Goal: Obtain resource: Obtain resource

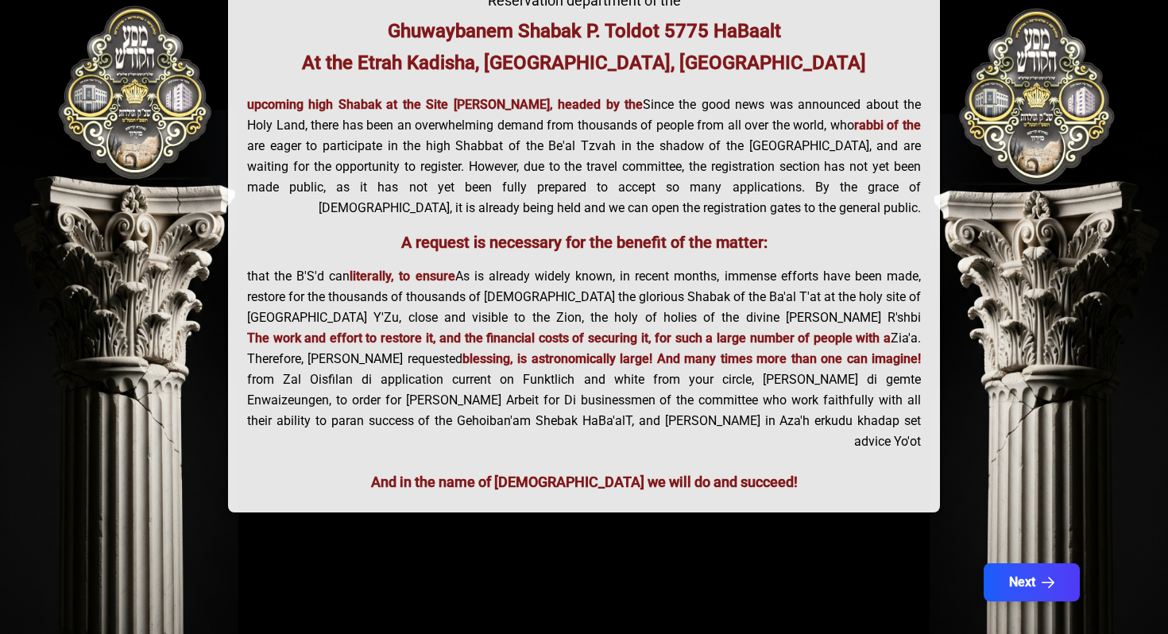
scroll to position [348, 0]
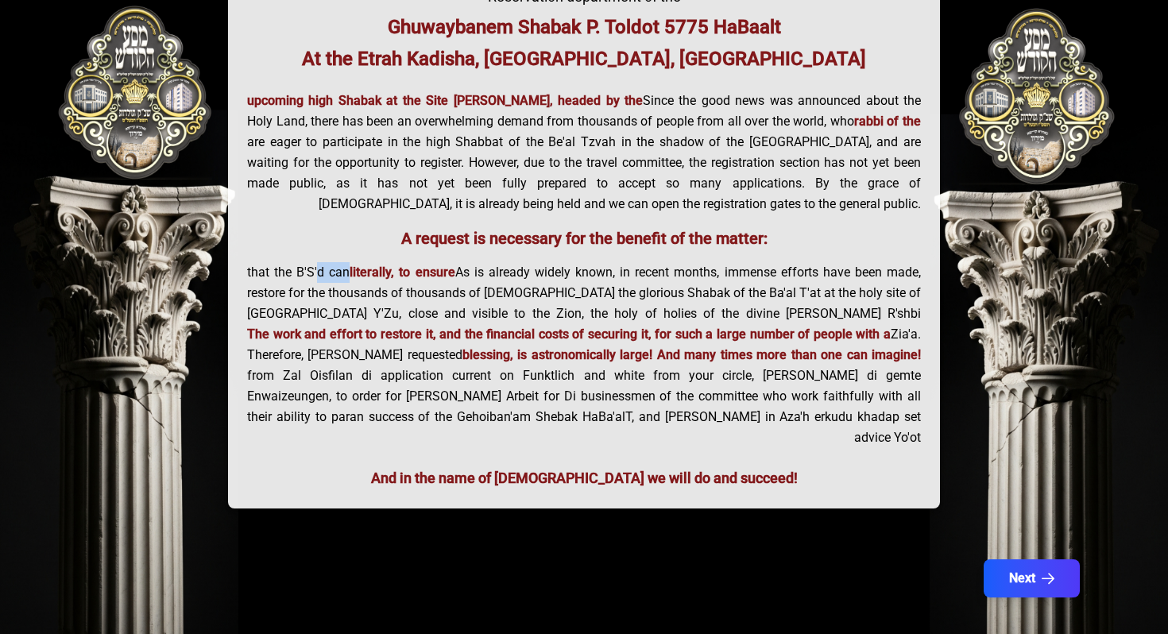
drag, startPoint x: 315, startPoint y: 273, endPoint x: 341, endPoint y: 276, distance: 25.5
click at [341, 276] on font "that the B'S'd can restore for the thousands of thousands of [DEMOGRAPHIC_DATA]…" at bounding box center [584, 303] width 674 height 77
click at [419, 296] on font "that the B'S'd can restore for the thousands of thousands of [DEMOGRAPHIC_DATA]…" at bounding box center [584, 303] width 674 height 77
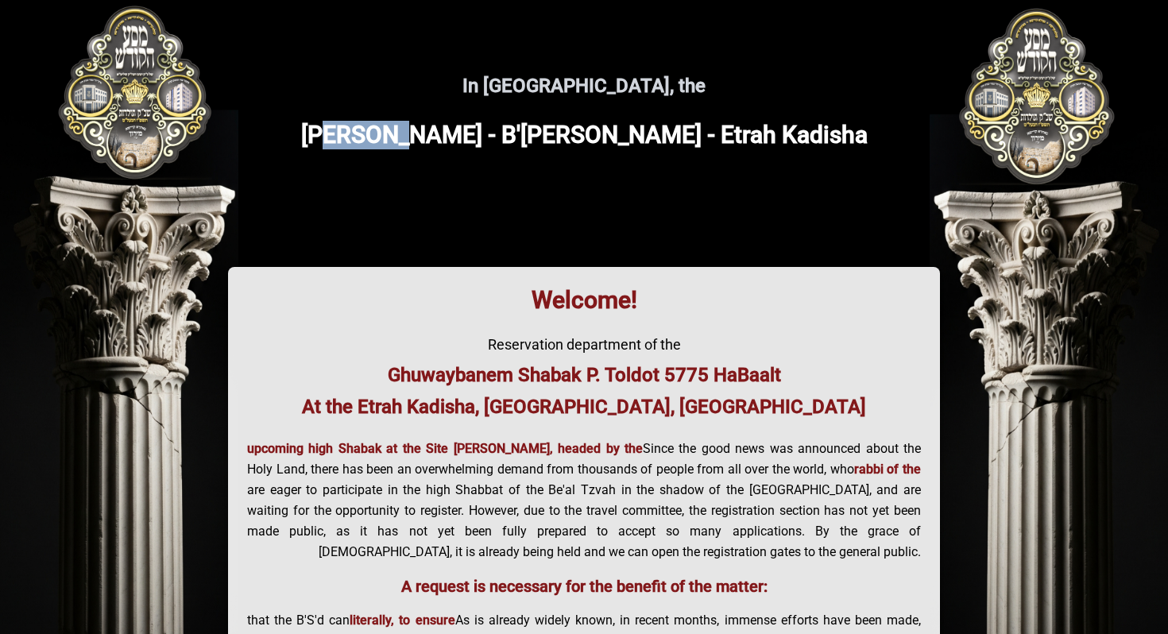
drag, startPoint x: 366, startPoint y: 141, endPoint x: 433, endPoint y: 124, distance: 68.8
click at [433, 124] on font "[PERSON_NAME] - B'[PERSON_NAME] - Etrah Kadisha" at bounding box center [584, 135] width 566 height 28
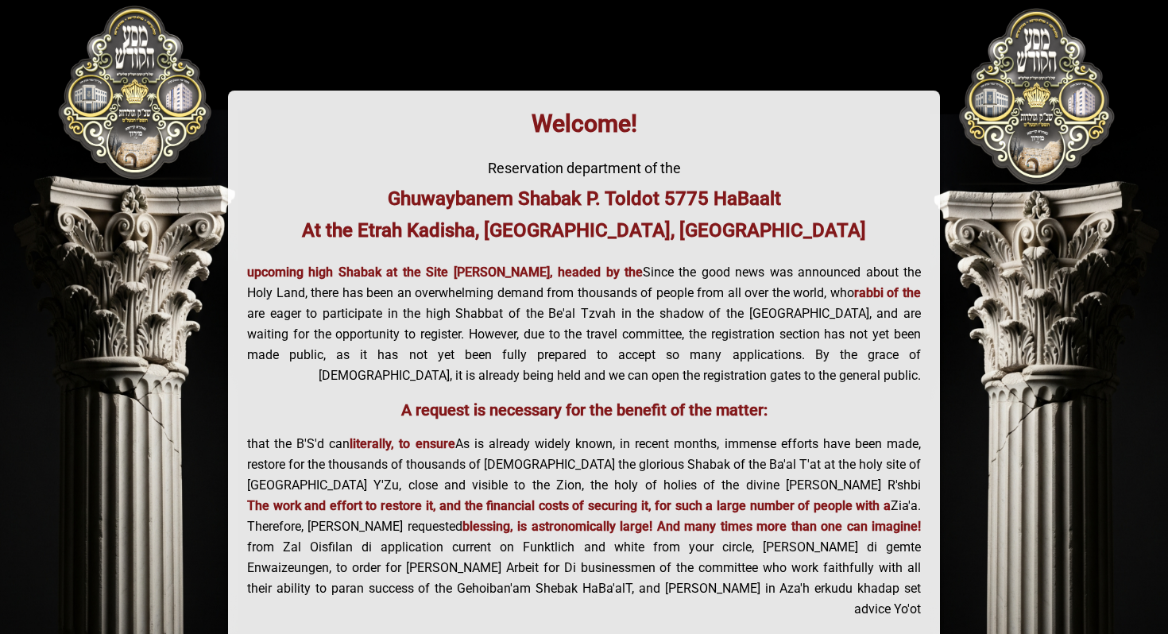
scroll to position [192, 0]
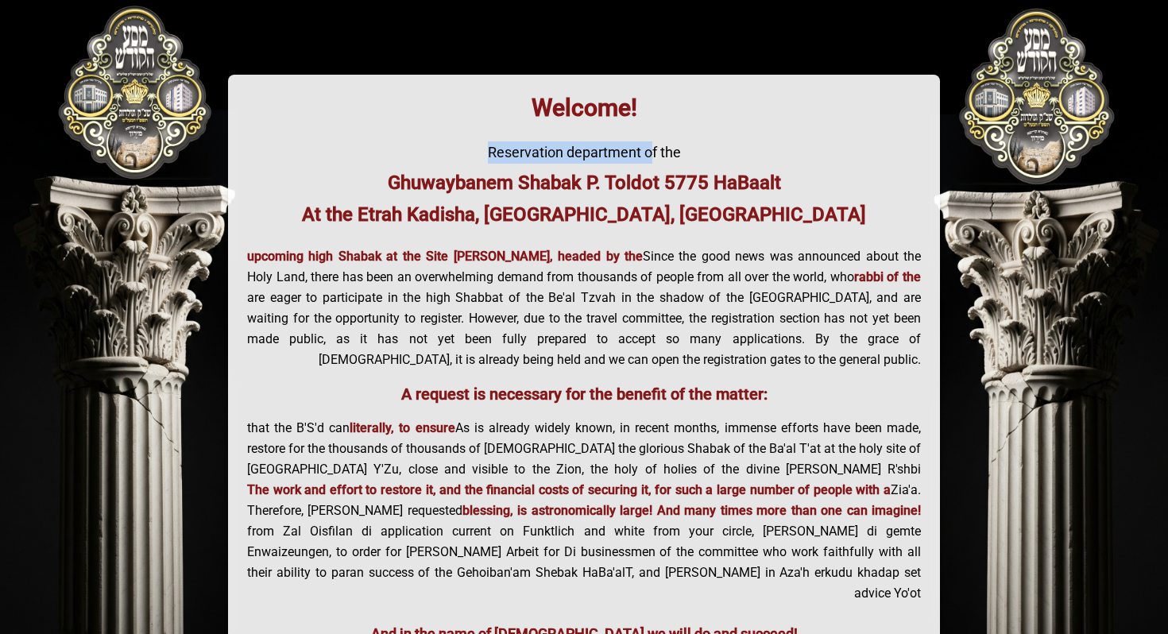
drag, startPoint x: 488, startPoint y: 150, endPoint x: 651, endPoint y: 163, distance: 163.3
click at [651, 157] on font "Reservation department of the" at bounding box center [584, 152] width 193 height 17
click at [502, 184] on font "Ghuwaybanem Shabak P. Toldot 5775 HaBaalt" at bounding box center [584, 183] width 393 height 22
click at [521, 184] on font "Ghuwaybanem Shabak P. Toldot 5775 HaBaalt" at bounding box center [584, 183] width 393 height 22
click at [561, 184] on font "Ghuwaybanem Shabak P. Toldot 5775 HaBaalt" at bounding box center [584, 183] width 393 height 22
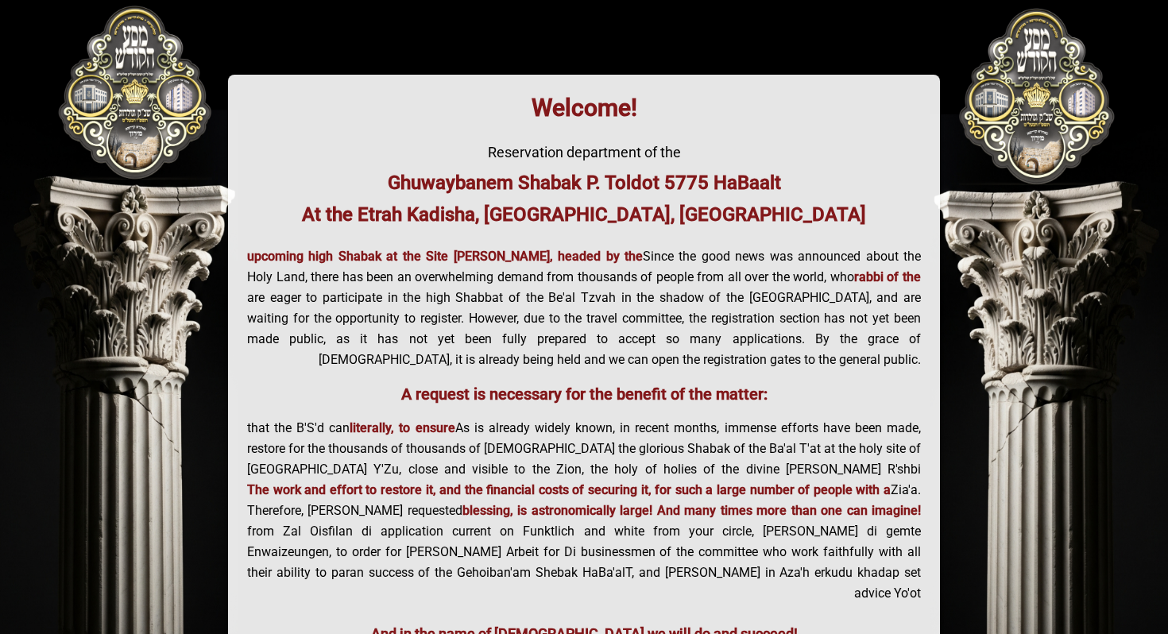
scroll to position [348, 0]
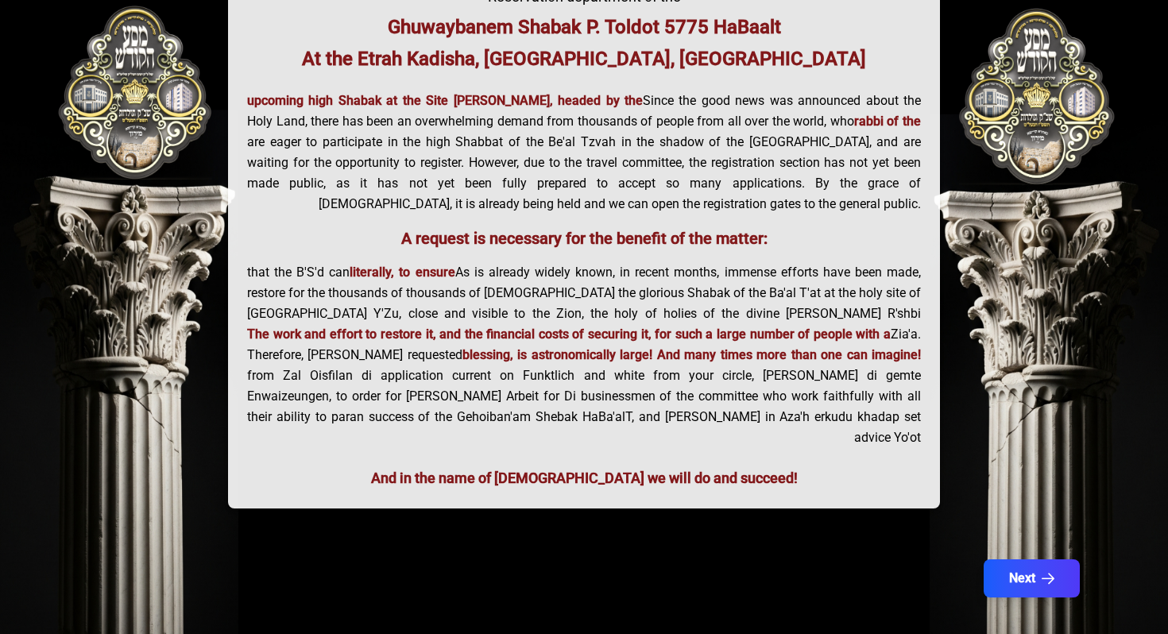
click at [523, 400] on font "Therefore, [PERSON_NAME] requested from Zal Oisfilan di application current on …" at bounding box center [584, 396] width 674 height 98
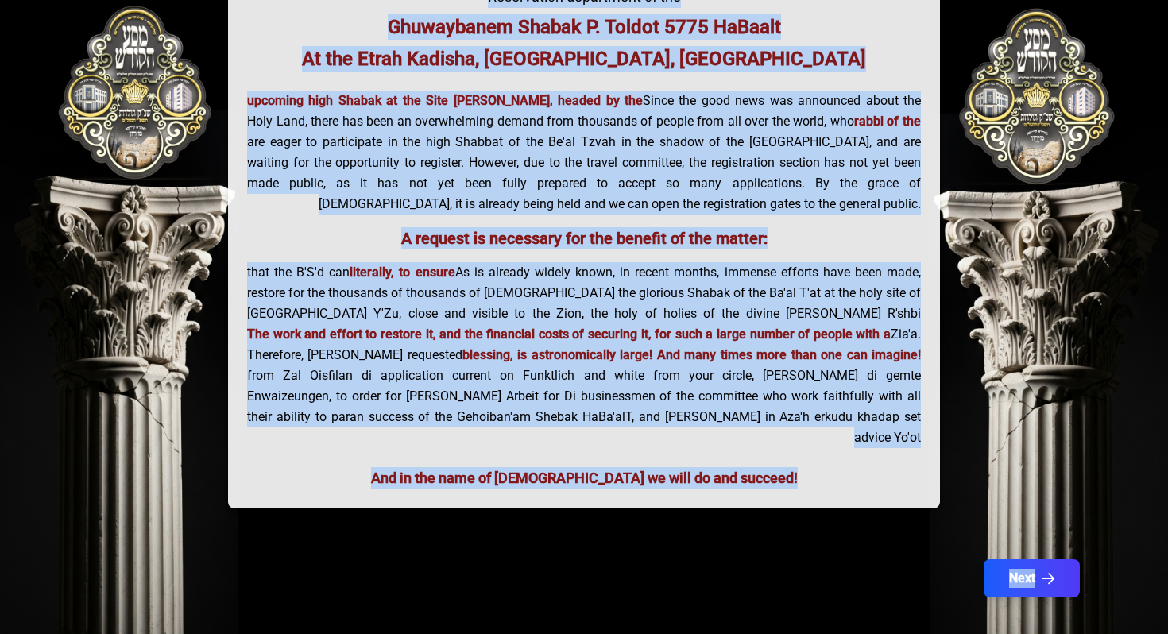
copy div "In [GEOGRAPHIC_DATA], the Kehla Kadisha - B'[PERSON_NAME] - [GEOGRAPHIC_DATA] K…"
click at [875, 199] on font "Holy Land, there has been an overwhelming demand from thousands of people from …" at bounding box center [584, 163] width 674 height 98
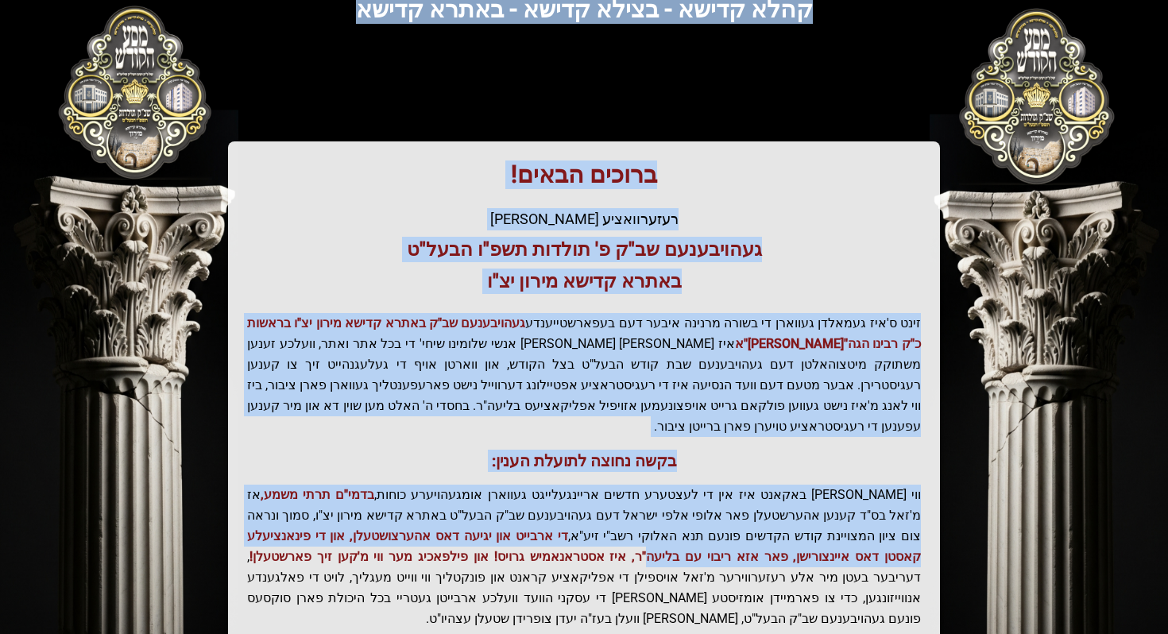
scroll to position [327, 0]
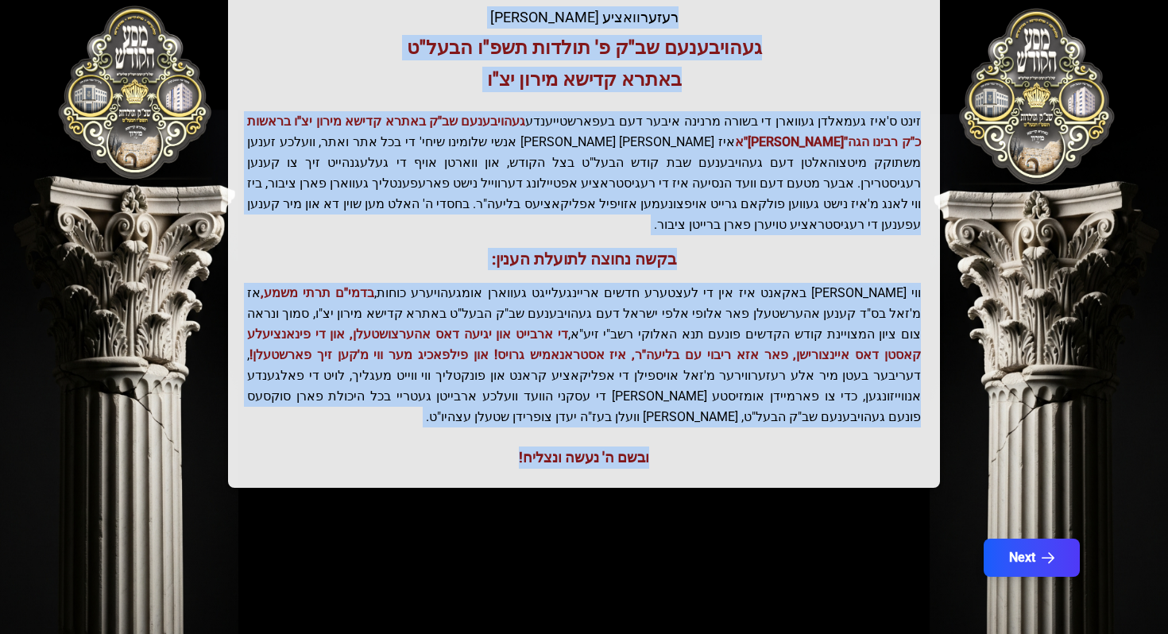
drag, startPoint x: 480, startPoint y: 84, endPoint x: 693, endPoint y: 484, distance: 452.8
click at [693, 484] on div "בעזהשי"ת קהלא קדישא - בצילא קדישא - באתרא קדישא ברוכים הבאים! רעזערוואציע אפטיי…" at bounding box center [583, 112] width 1017 height 802
copy div "בעזהשי"ת קהלא קדישא - בצילא קדישא - באתרא קדישא ברוכים הבאים! רעזערוואציע אפטיי…"
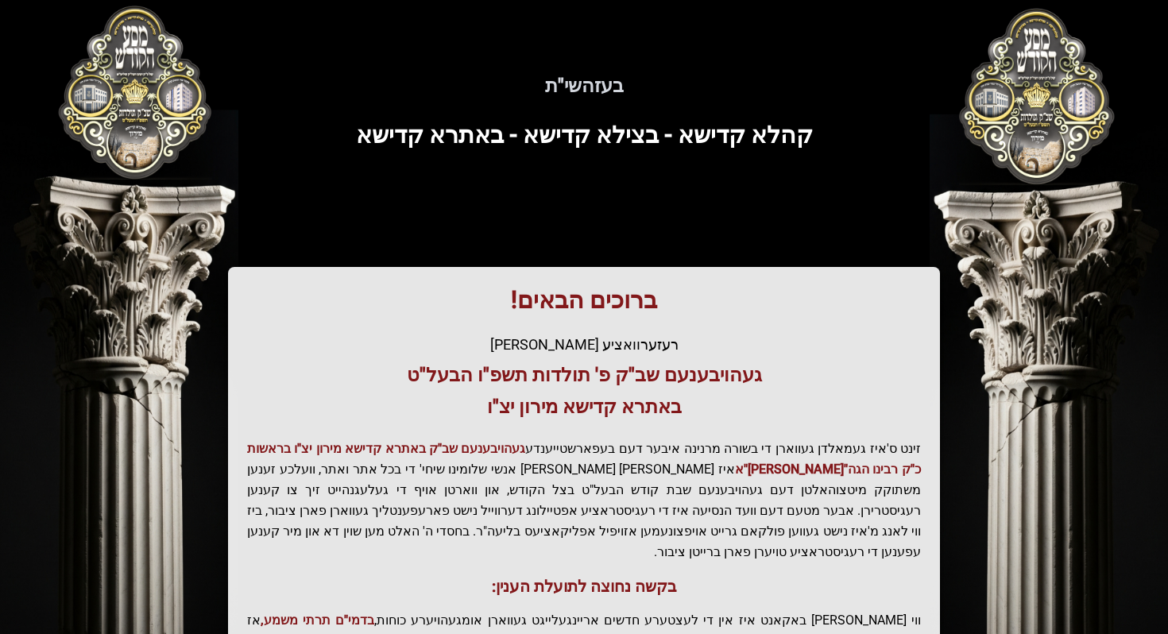
click at [677, 164] on div "בעזהשי"ת קהלא קדישא - בצילא קדישא - באתרא קדישא ברוכים הבאים! רעזערוואציע אפטיי…" at bounding box center [583, 439] width 1017 height 802
